Goal: Task Accomplishment & Management: Manage account settings

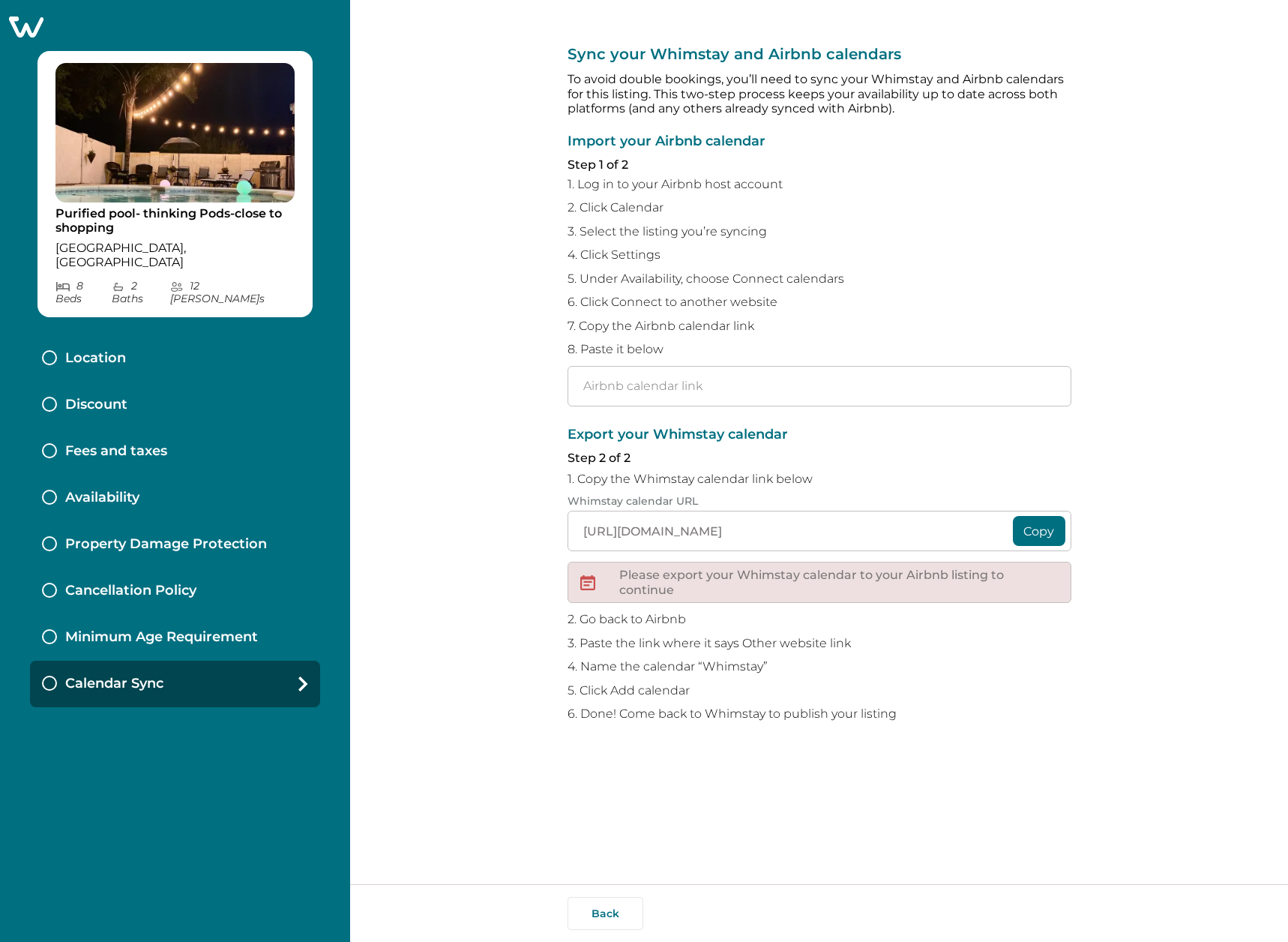
type input "https://whimstay-production-assets.s3.amazonaws.com/calendar/beace4d3-e25c-457c…"
click at [722, 386] on input "text" at bounding box center [820, 386] width 504 height 41
click at [740, 371] on input "text" at bounding box center [820, 386] width 504 height 41
type input "https://www.airbnb.com/calendar/ical/703036136494566352.ics?s=c4814ef7586b3c91a…"
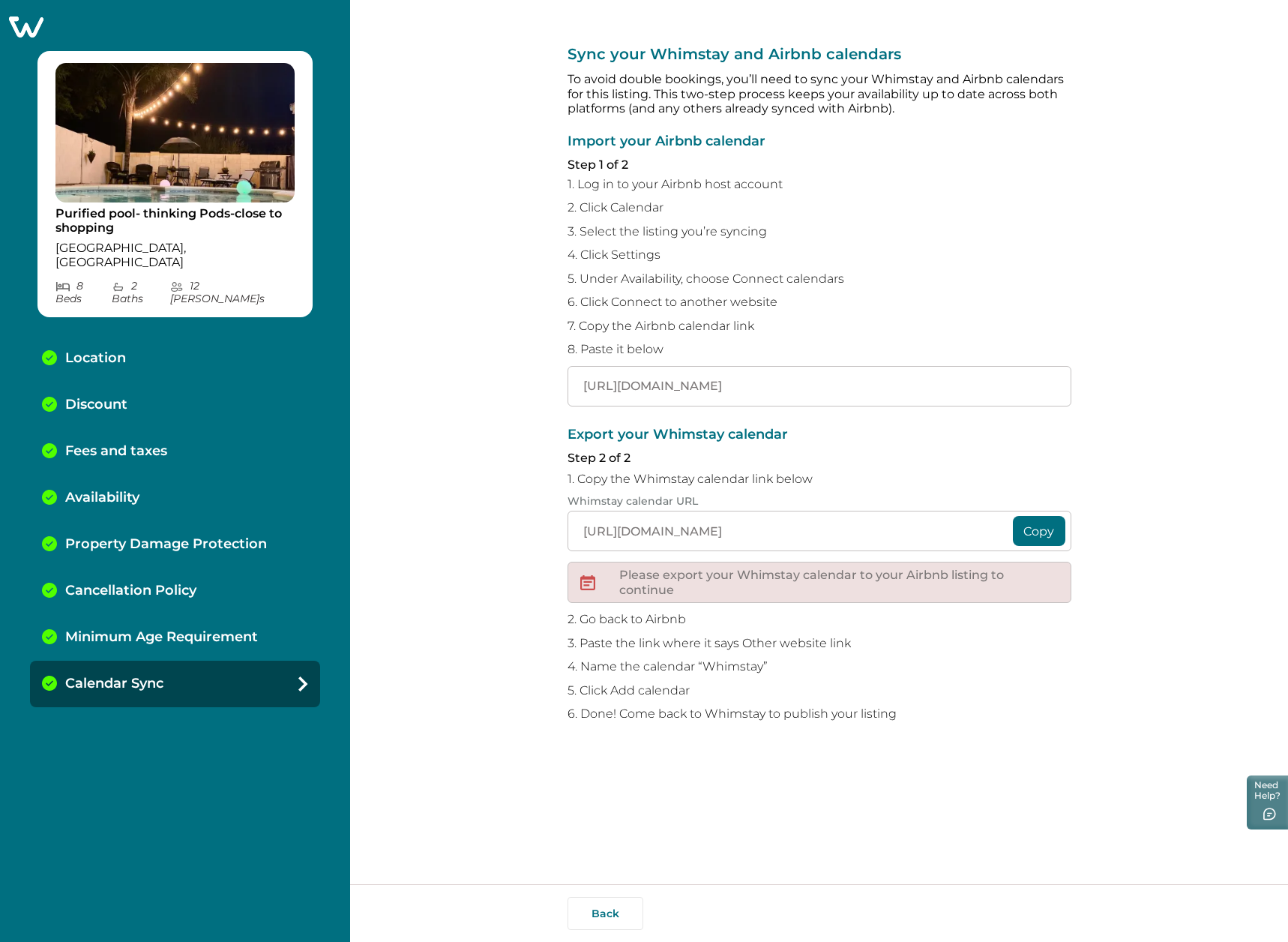
click at [946, 831] on div "Sync your Whimstay and Airbnb calendars To avoid double bookings, you’ll need t…" at bounding box center [820, 442] width 504 height 884
click at [1074, 155] on div "Sync your Whimstay and Airbnb calendars To avoid double bookings, you’ll need t…" at bounding box center [820, 442] width 938 height 884
click at [41, 24] on icon at bounding box center [25, 26] width 37 height 24
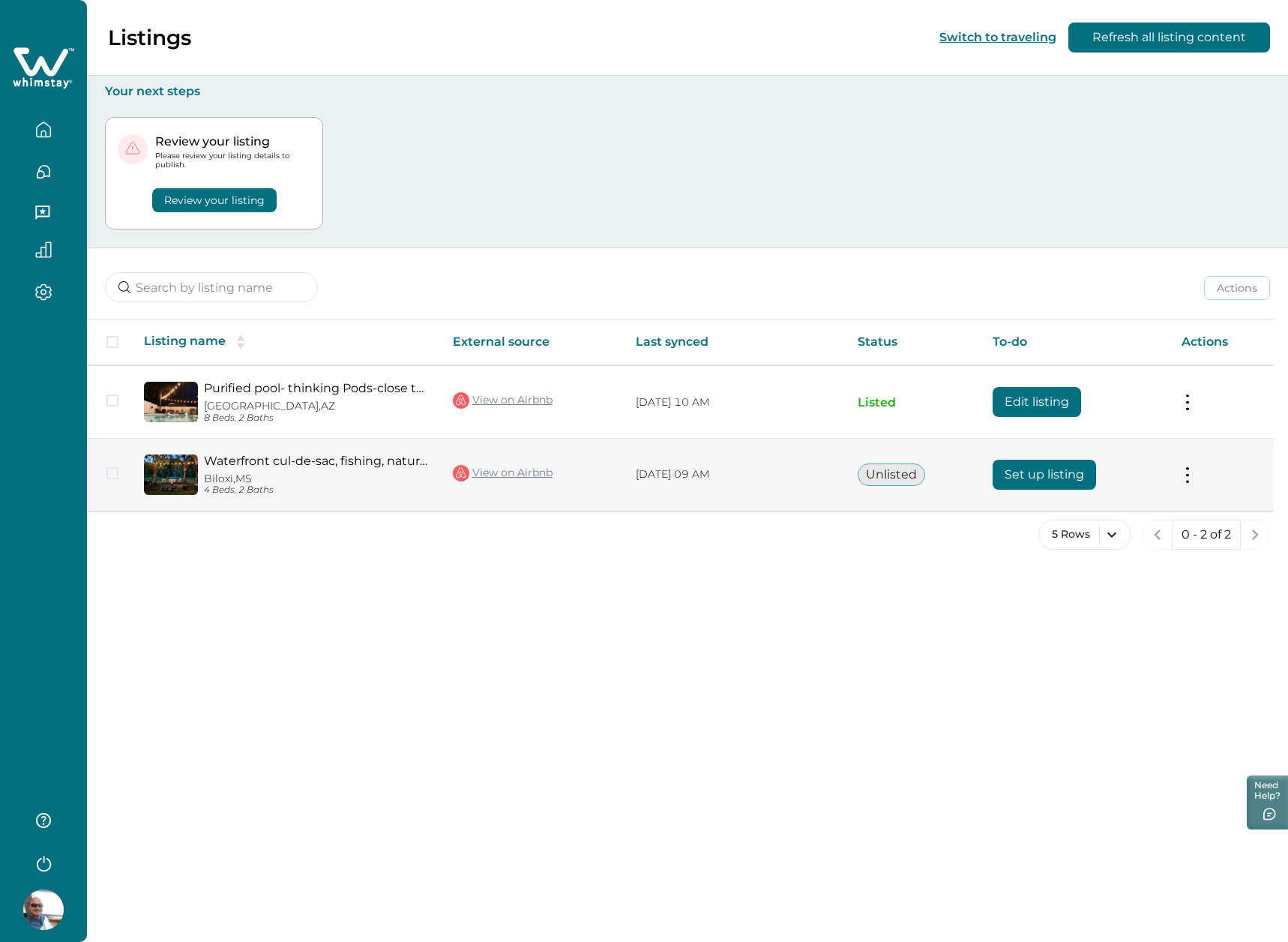
click at [1006, 469] on button "Set up listing" at bounding box center [1044, 474] width 103 height 30
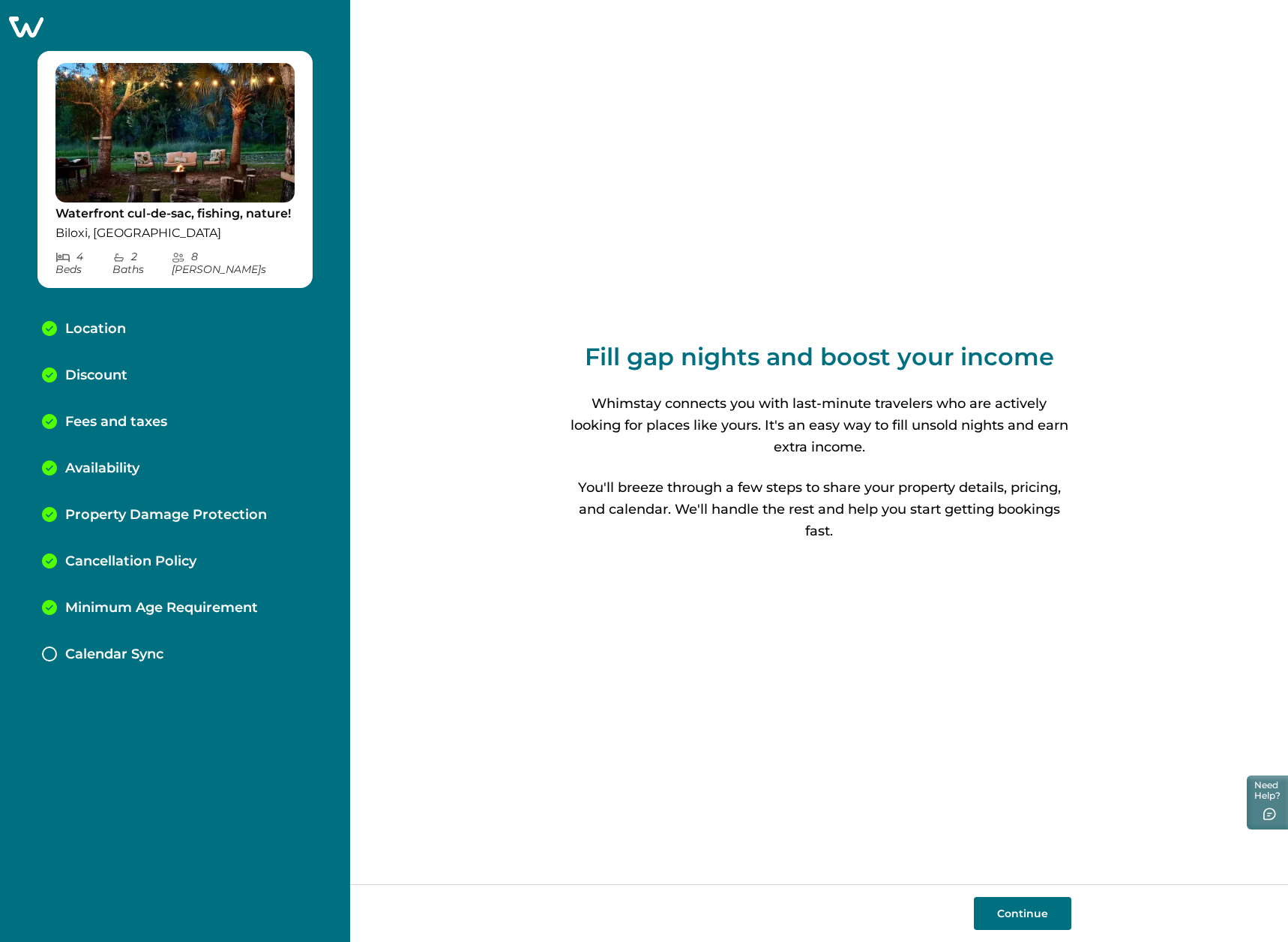
click at [1008, 917] on button "Continue" at bounding box center [1023, 914] width 98 height 33
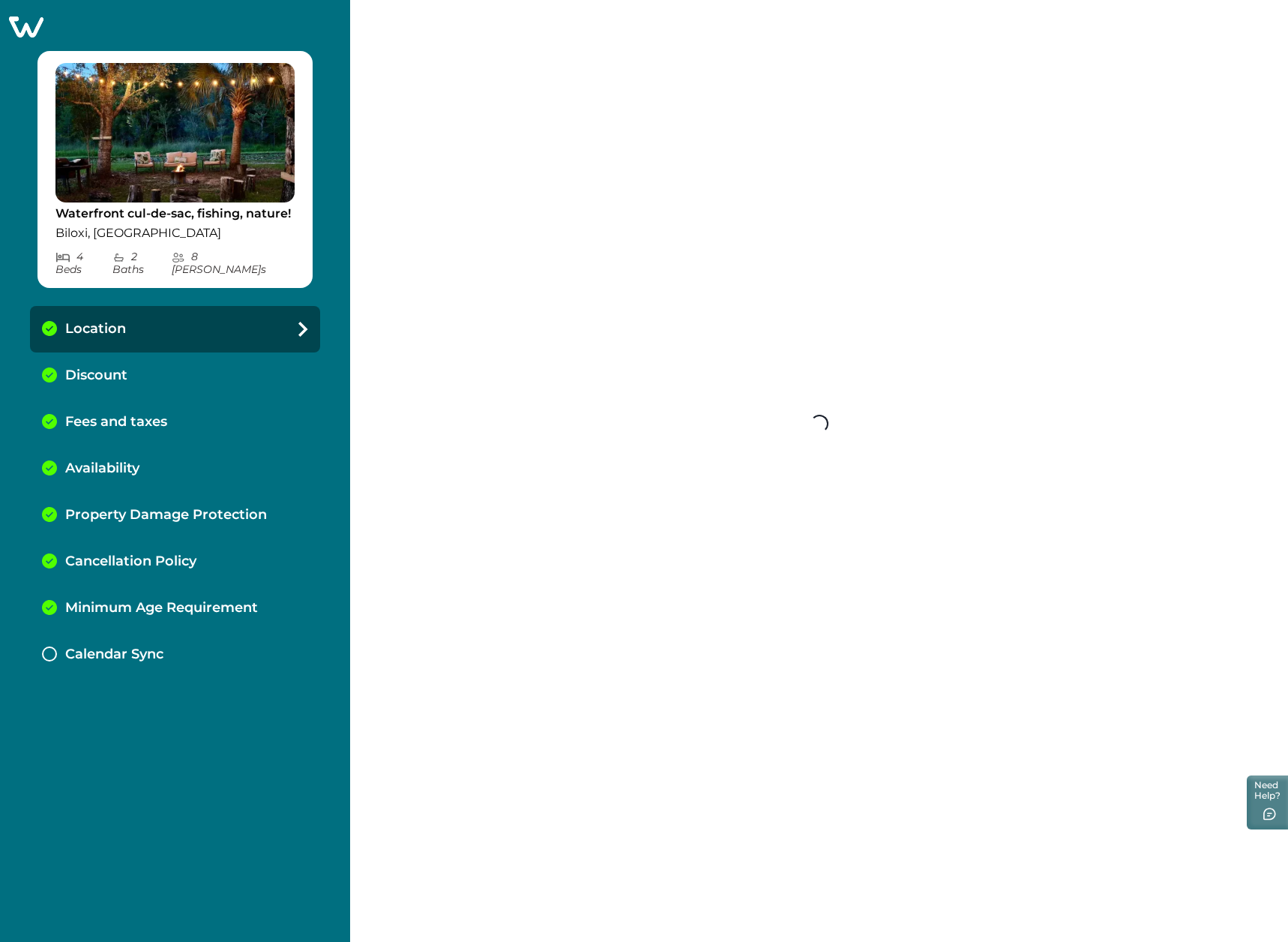
select select "MS"
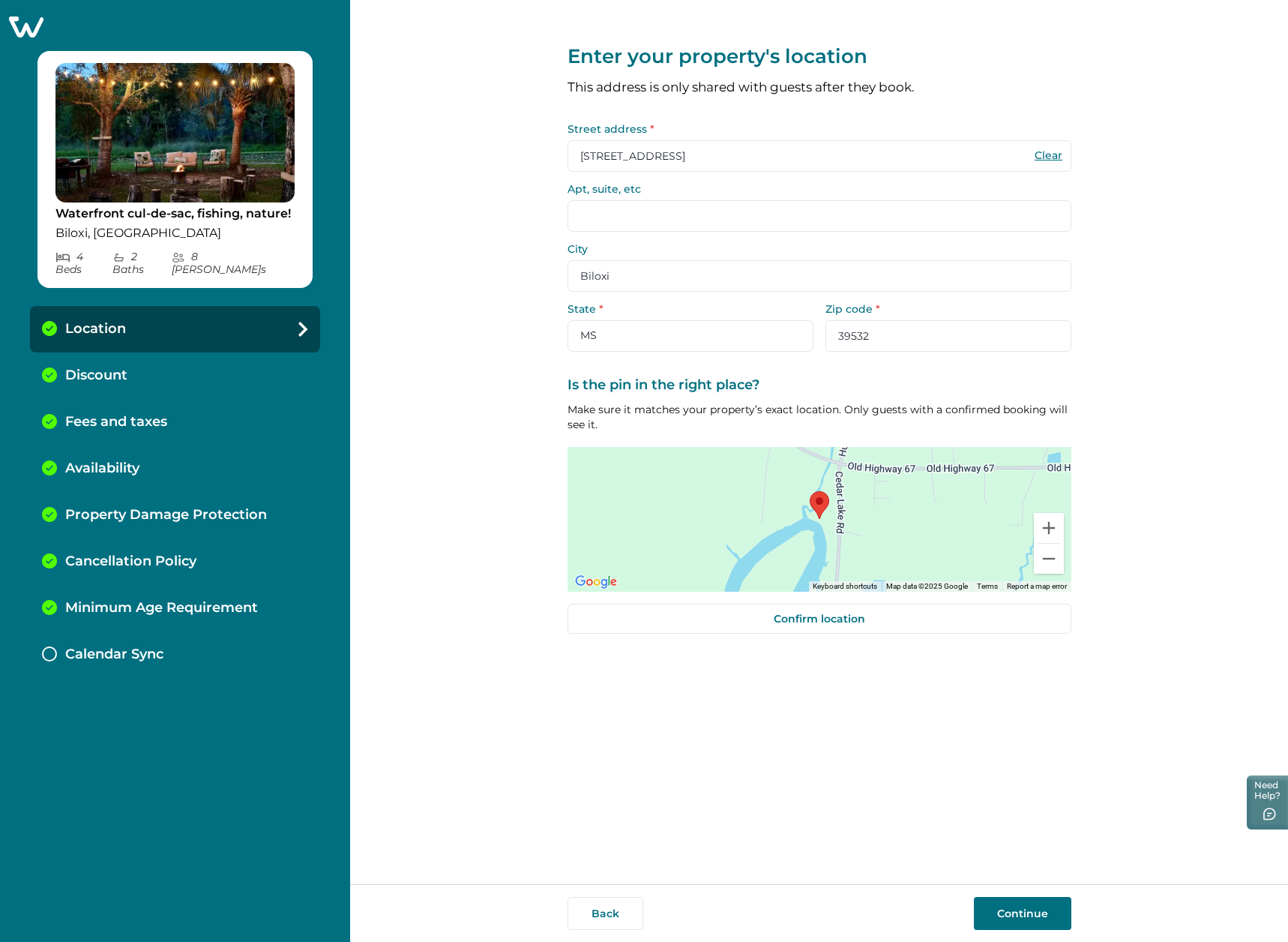
click at [1008, 917] on button "Continue" at bounding box center [1023, 914] width 98 height 33
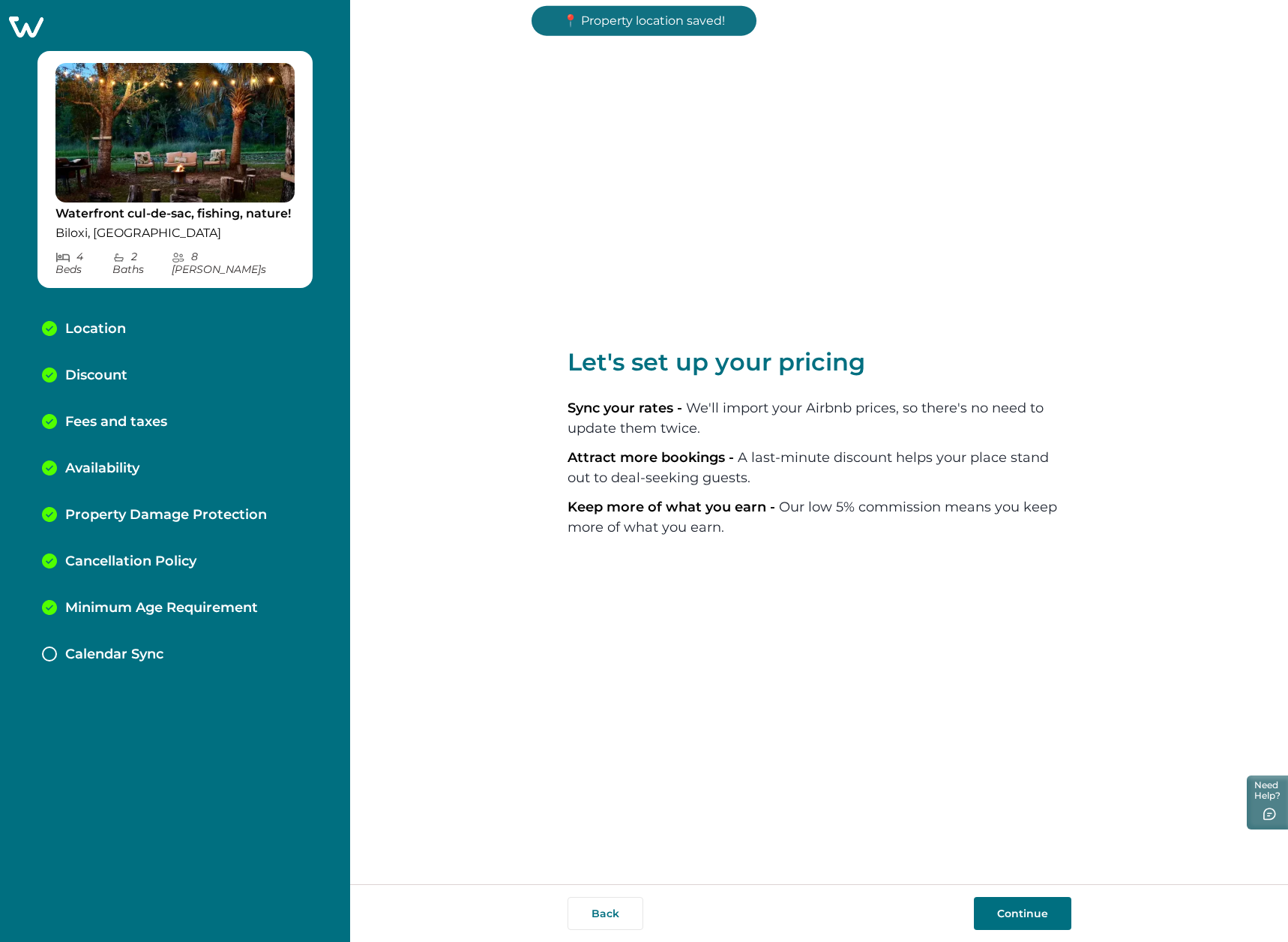
click at [142, 647] on p "Calendar Sync" at bounding box center [114, 655] width 98 height 16
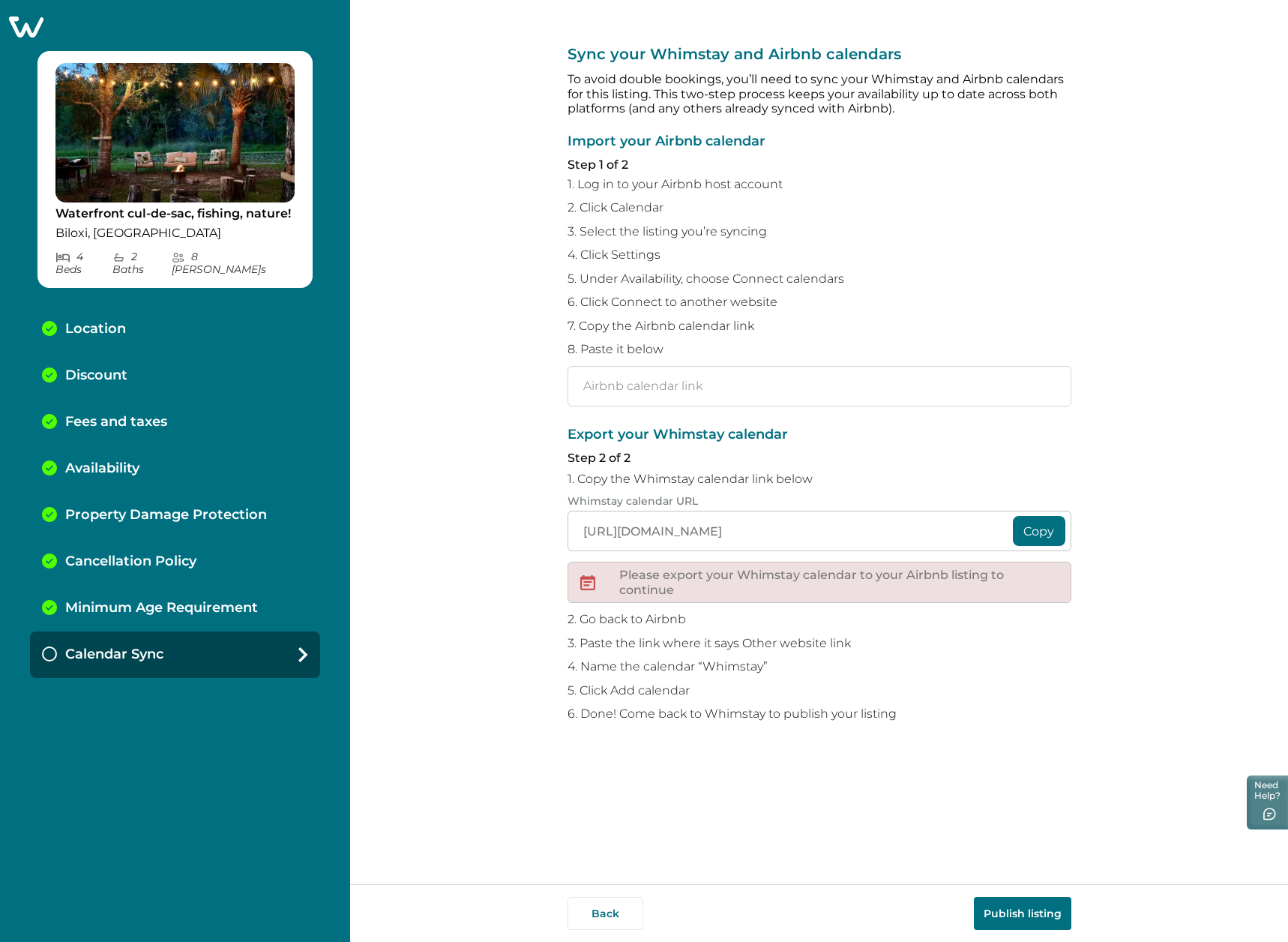
click at [694, 395] on input "text" at bounding box center [820, 386] width 504 height 41
type input "[URL][DOMAIN_NAME]"
click at [1045, 533] on button "Copy" at bounding box center [1039, 530] width 53 height 30
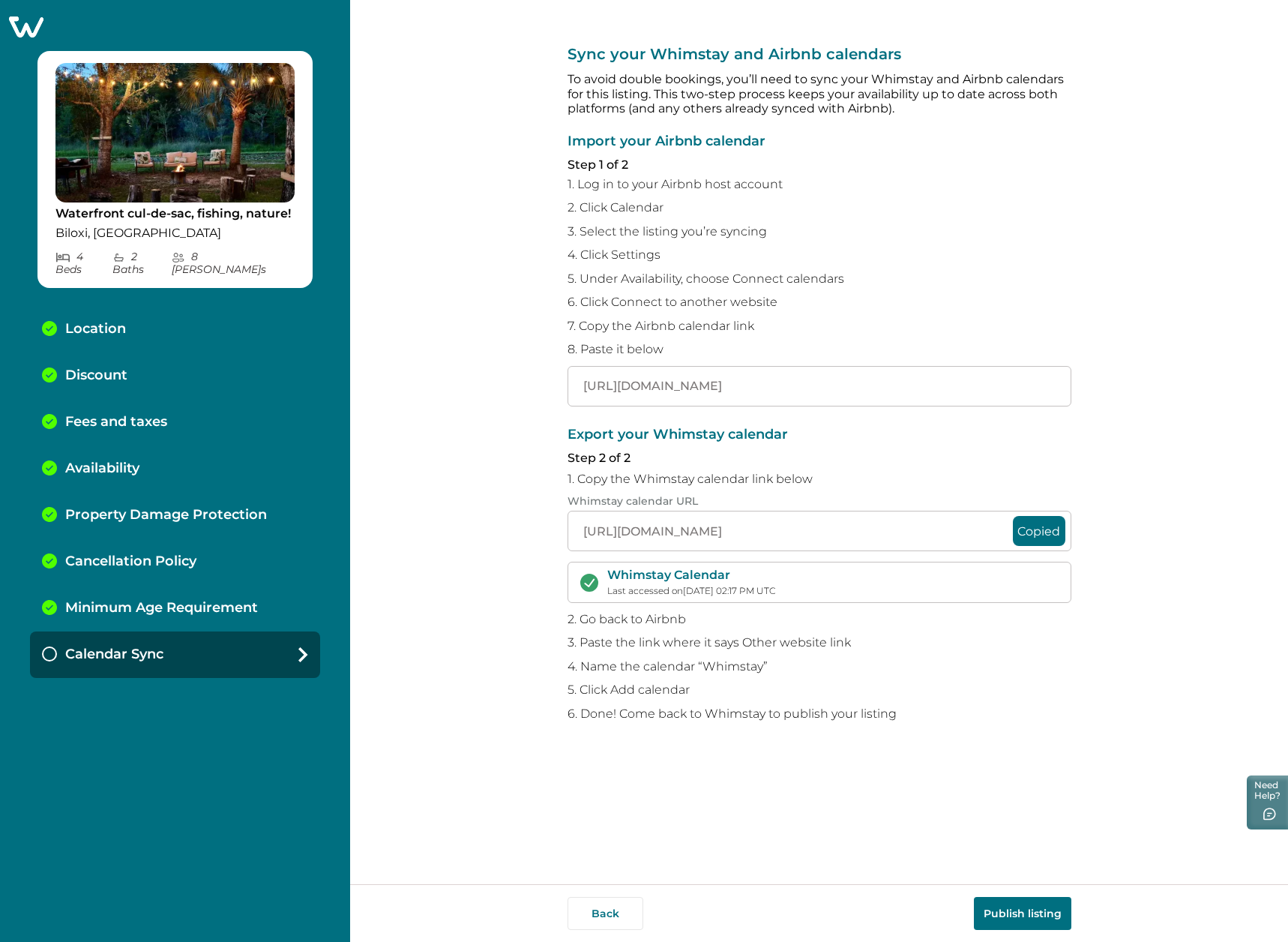
scroll to position [0, 0]
click at [1039, 526] on button "Copied" at bounding box center [1039, 530] width 53 height 30
click at [1025, 911] on button "Publish listing" at bounding box center [1023, 914] width 98 height 33
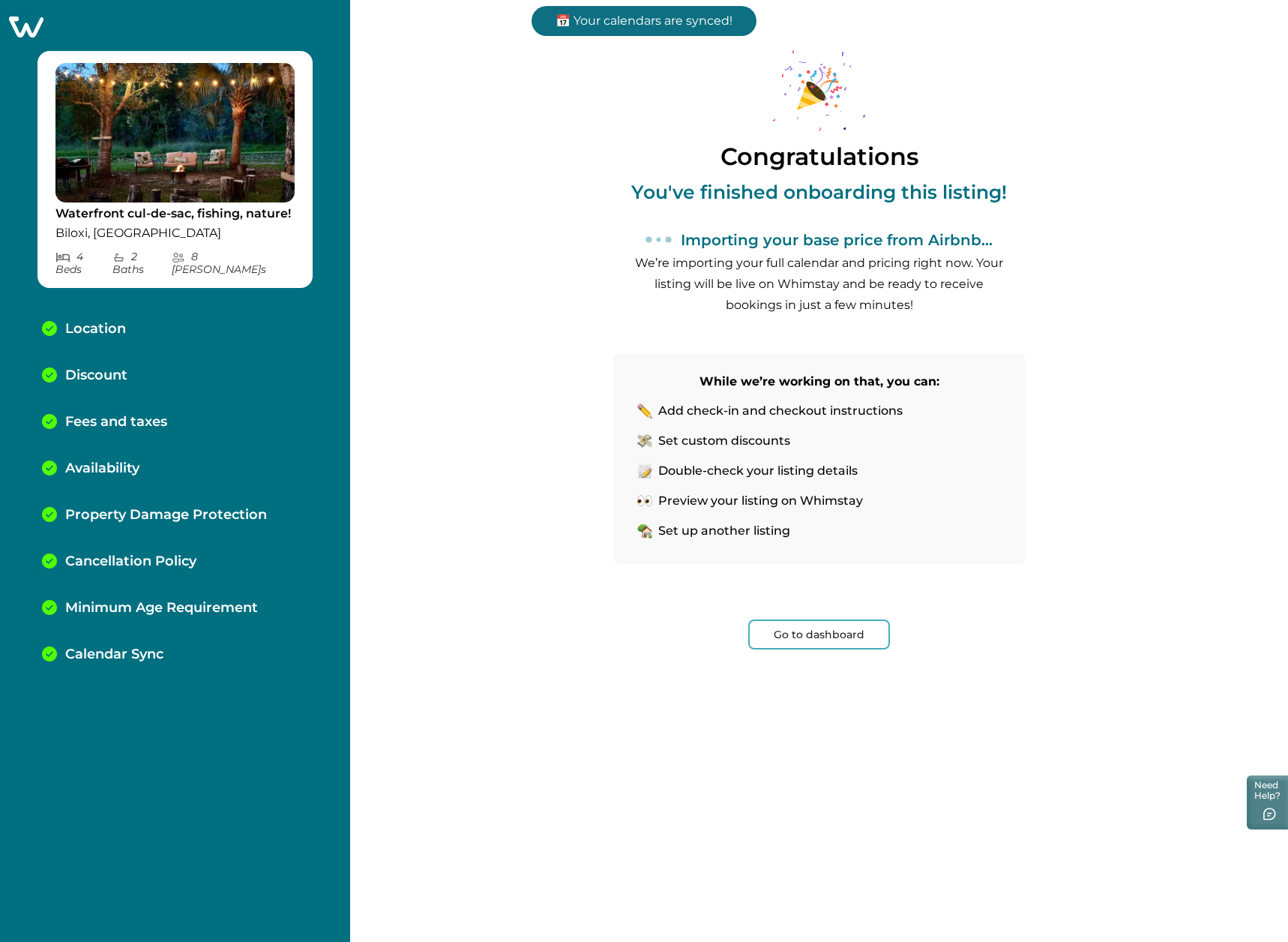
click at [823, 639] on button "Go to dashboard" at bounding box center [819, 635] width 141 height 30
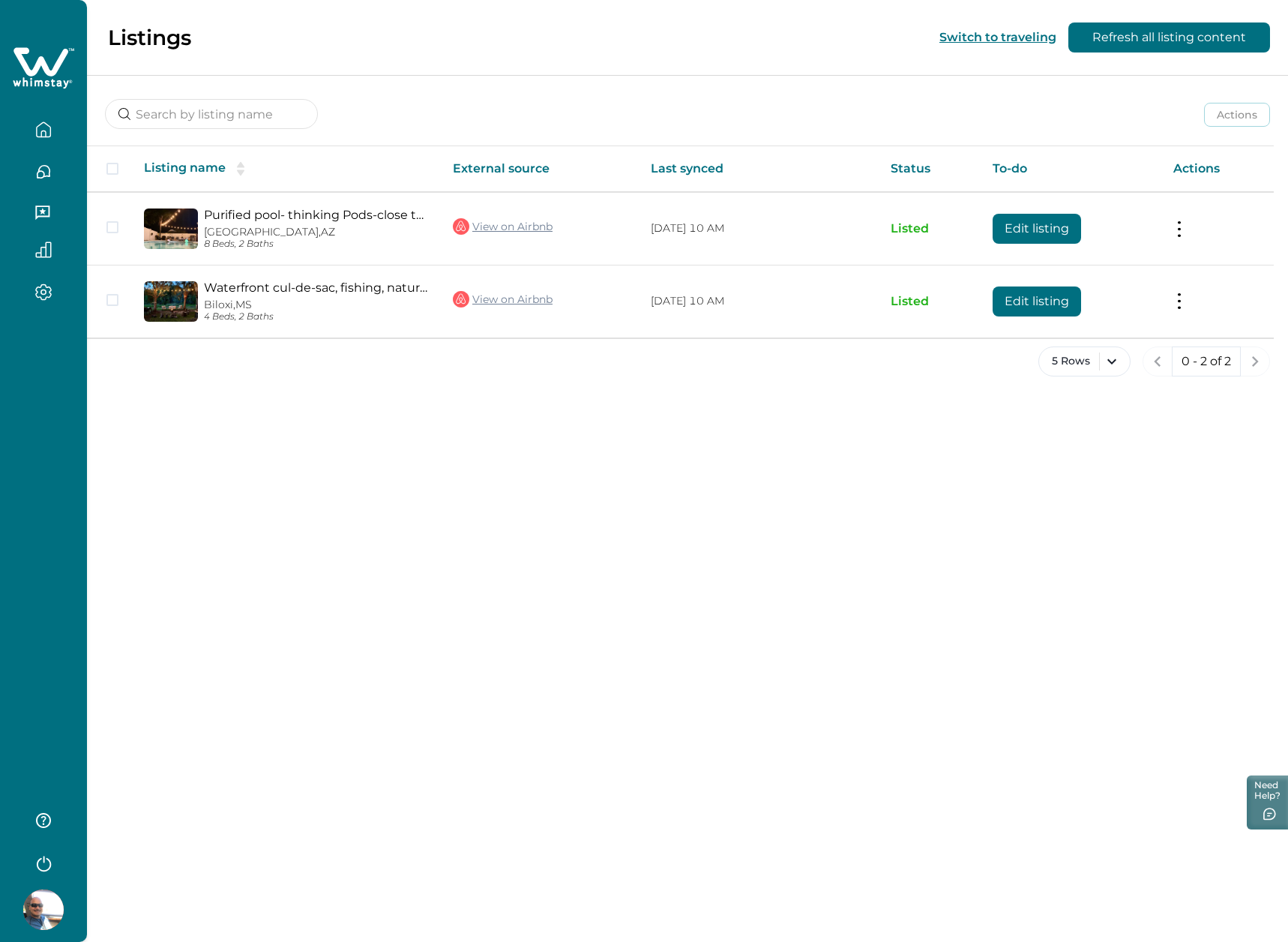
click at [532, 512] on div "Listings Switch to traveling Refresh all listing content Actions Actions Publis…" at bounding box center [687, 471] width 1201 height 942
click at [41, 171] on icon "button" at bounding box center [44, 172] width 13 height 13
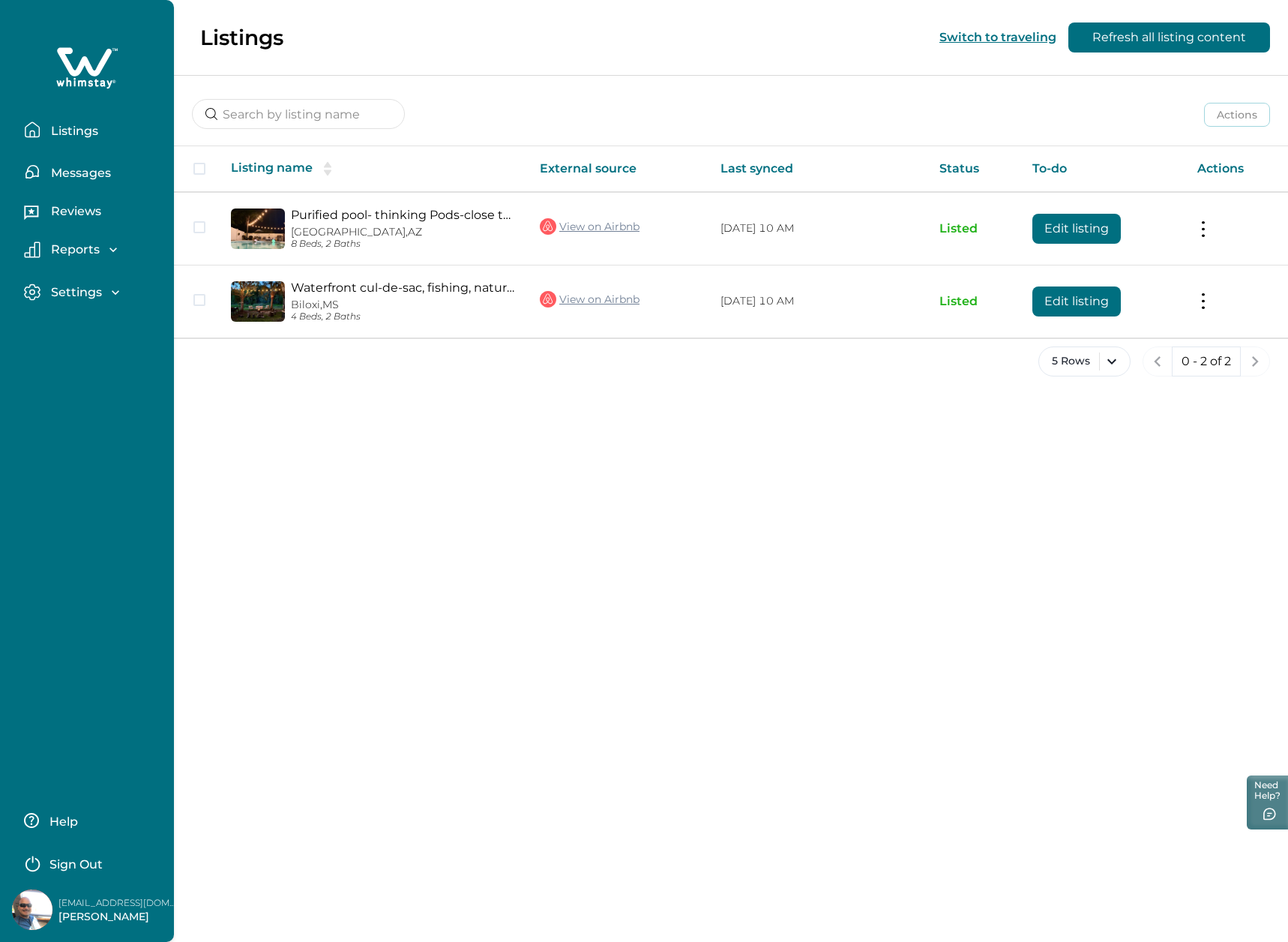
click at [55, 207] on p "Reviews" at bounding box center [73, 212] width 54 height 15
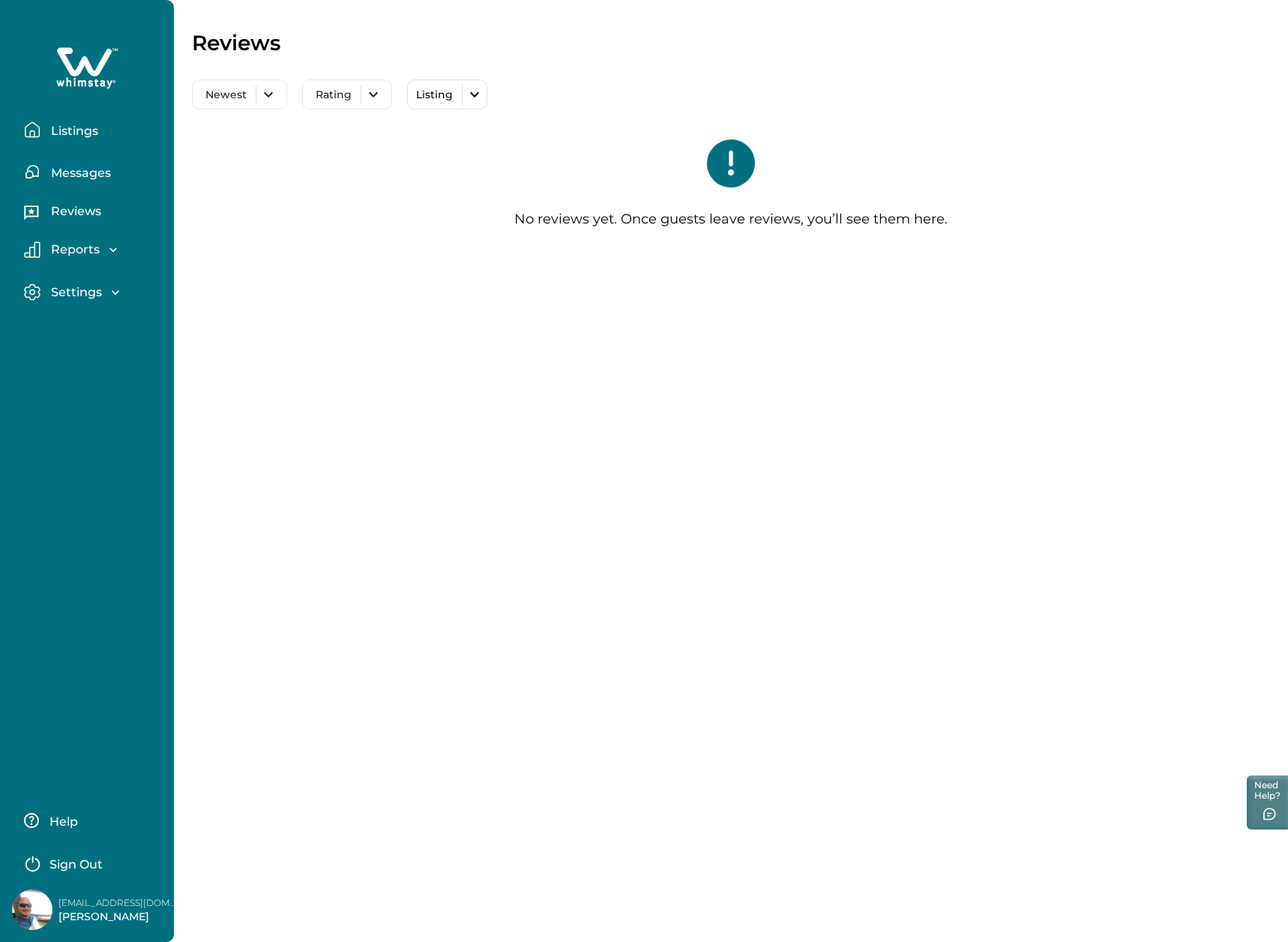
click at [63, 246] on p "Reports" at bounding box center [72, 250] width 53 height 15
click at [68, 379] on p "Settings" at bounding box center [74, 378] width 55 height 15
click at [54, 120] on button "Listings" at bounding box center [94, 129] width 138 height 30
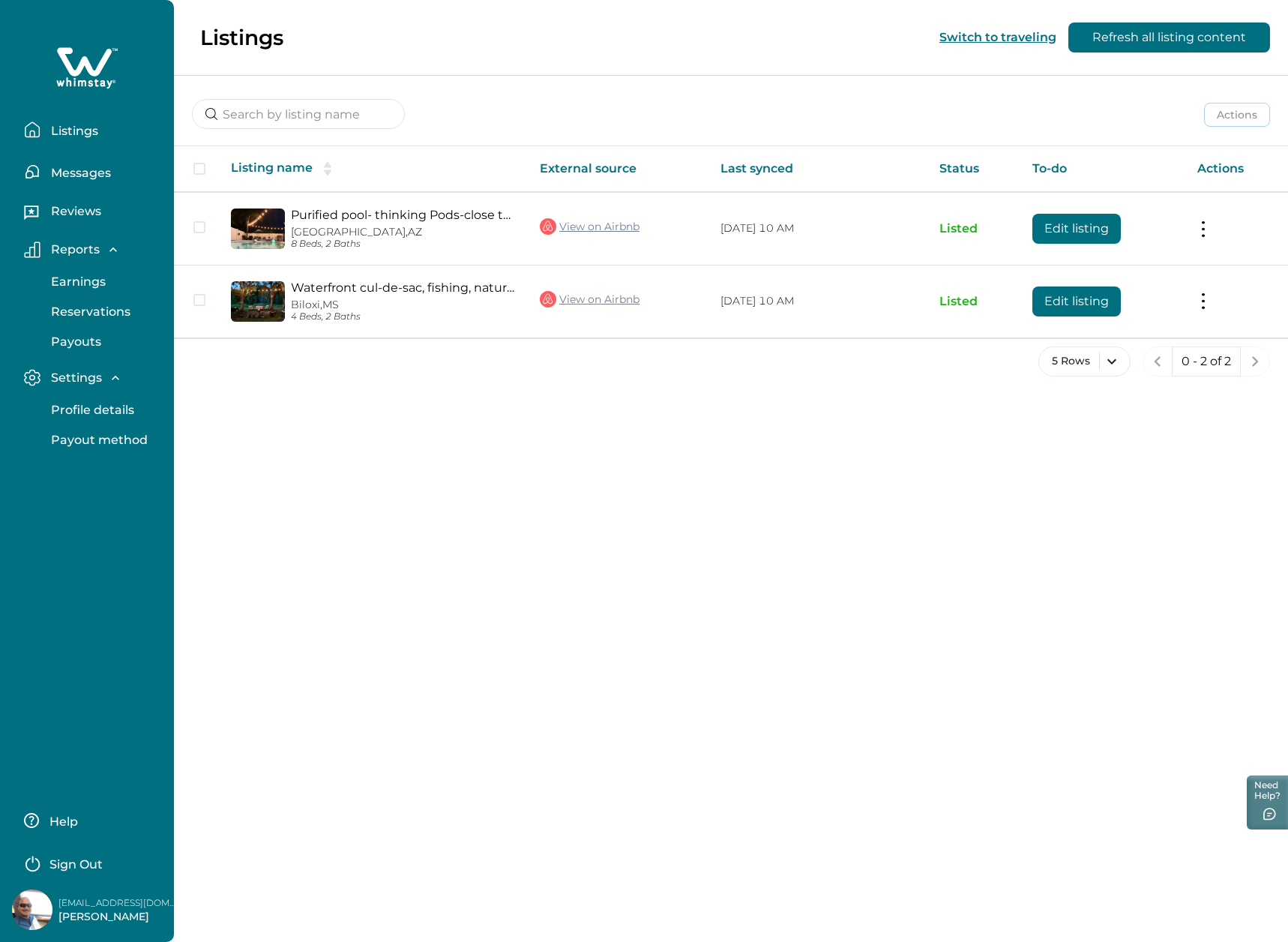
click at [1016, 41] on button "Switch to traveling" at bounding box center [998, 37] width 117 height 15
